Goal: Information Seeking & Learning: Learn about a topic

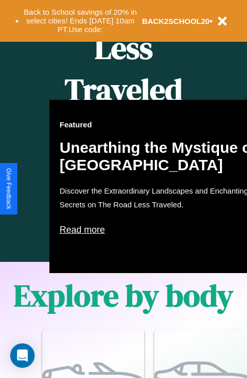
scroll to position [1233, 0]
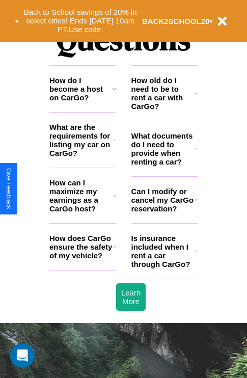
click at [114, 144] on icon at bounding box center [114, 140] width 3 height 8
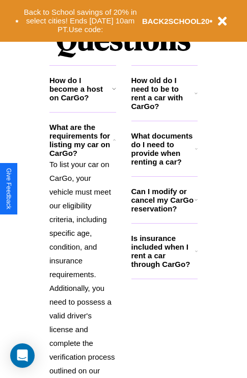
click at [196, 153] on icon at bounding box center [196, 149] width 3 height 8
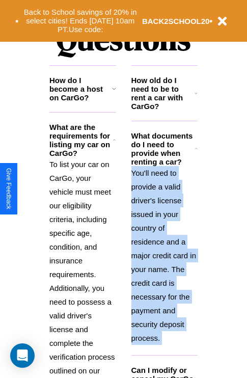
scroll to position [1330, 0]
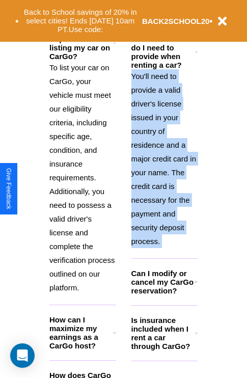
click at [164, 349] on h3 "Is insurance included when I rent a car through CarGo?" at bounding box center [163, 333] width 64 height 35
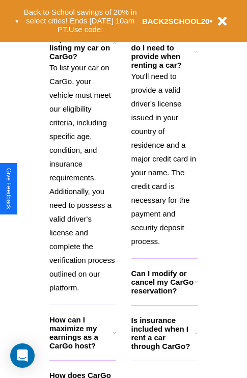
click at [82, 349] on h3 "How can I maximize my earnings as a CarGo host?" at bounding box center [81, 332] width 64 height 35
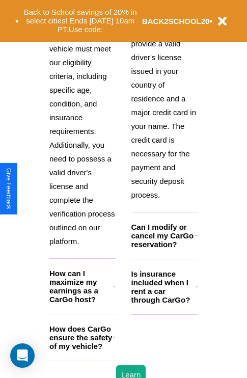
click at [82, 350] on h3 "How does CarGo ensure the safety of my vehicle?" at bounding box center [81, 337] width 64 height 26
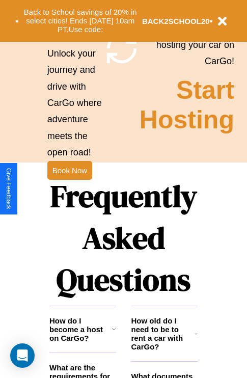
click at [164, 350] on h3 "How old do I need to be to rent a car with CarGo?" at bounding box center [163, 333] width 64 height 35
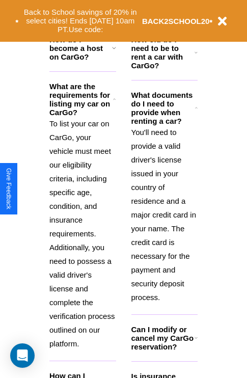
click at [164, 351] on h3 "Can I modify or cancel my CarGo reservation?" at bounding box center [162, 338] width 63 height 26
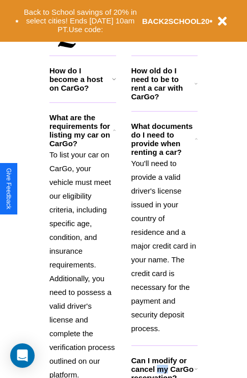
scroll to position [1241, 0]
